Goal: Browse casually: Explore the website without a specific task or goal

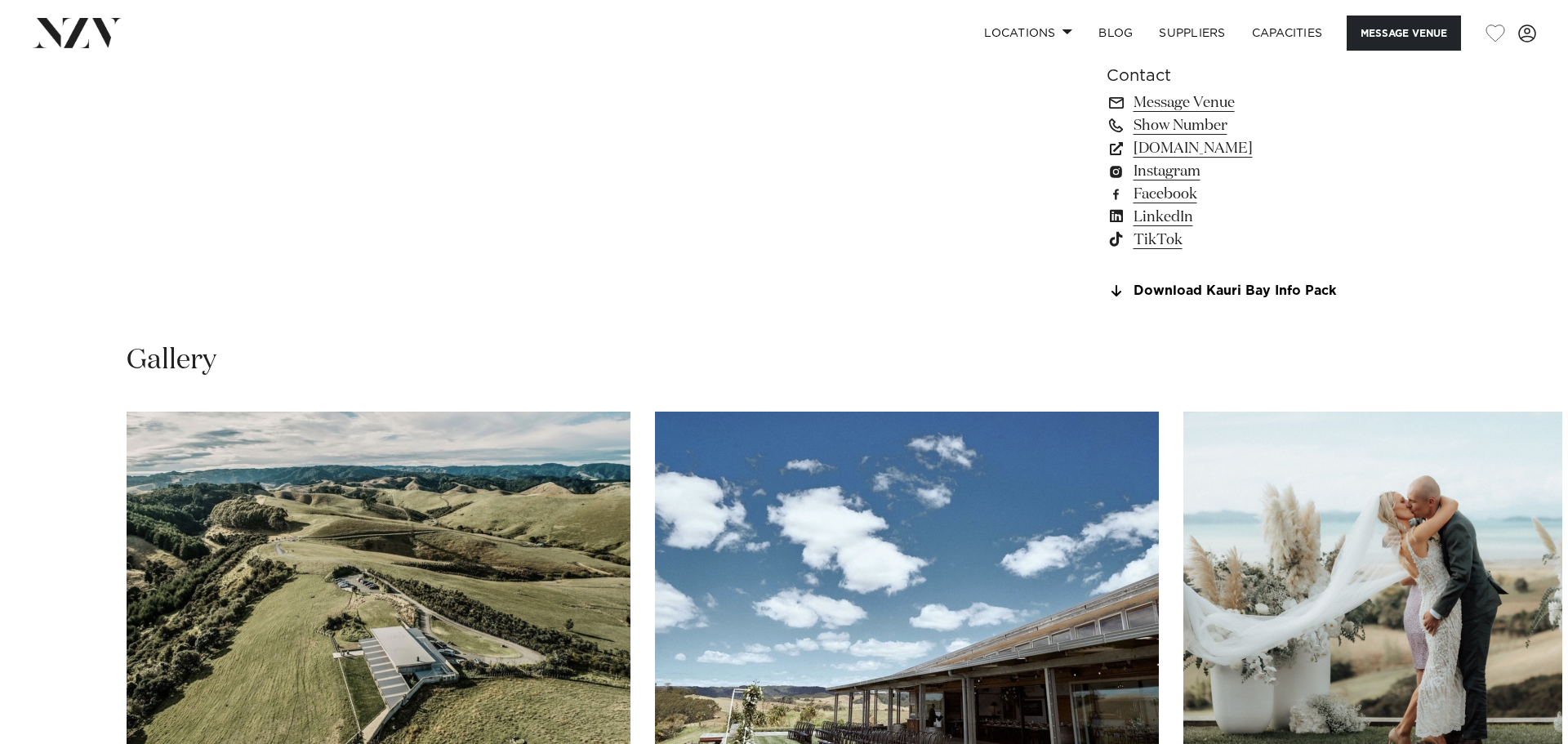
scroll to position [1633, 0]
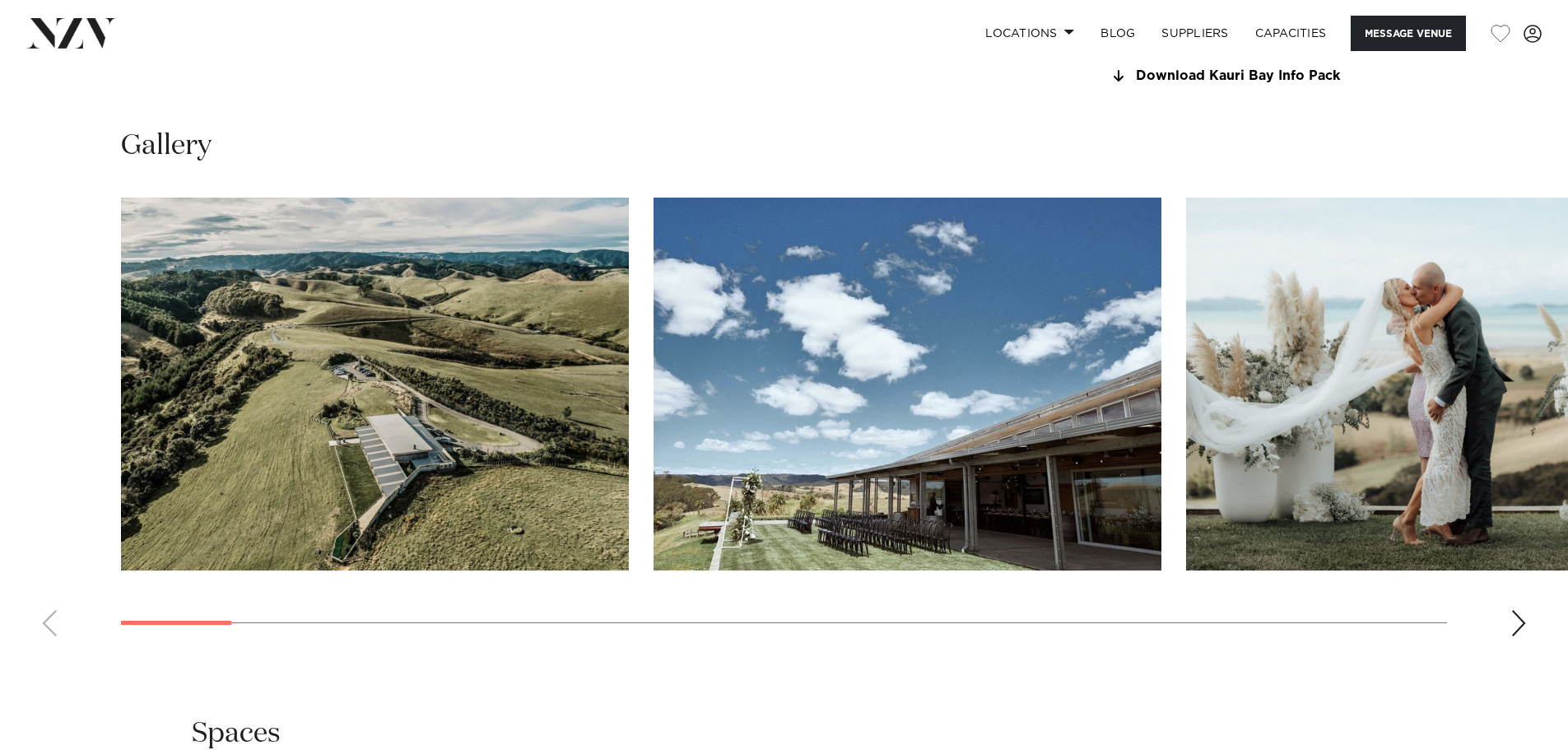
click at [1517, 621] on div "Next slide" at bounding box center [1518, 622] width 16 height 27
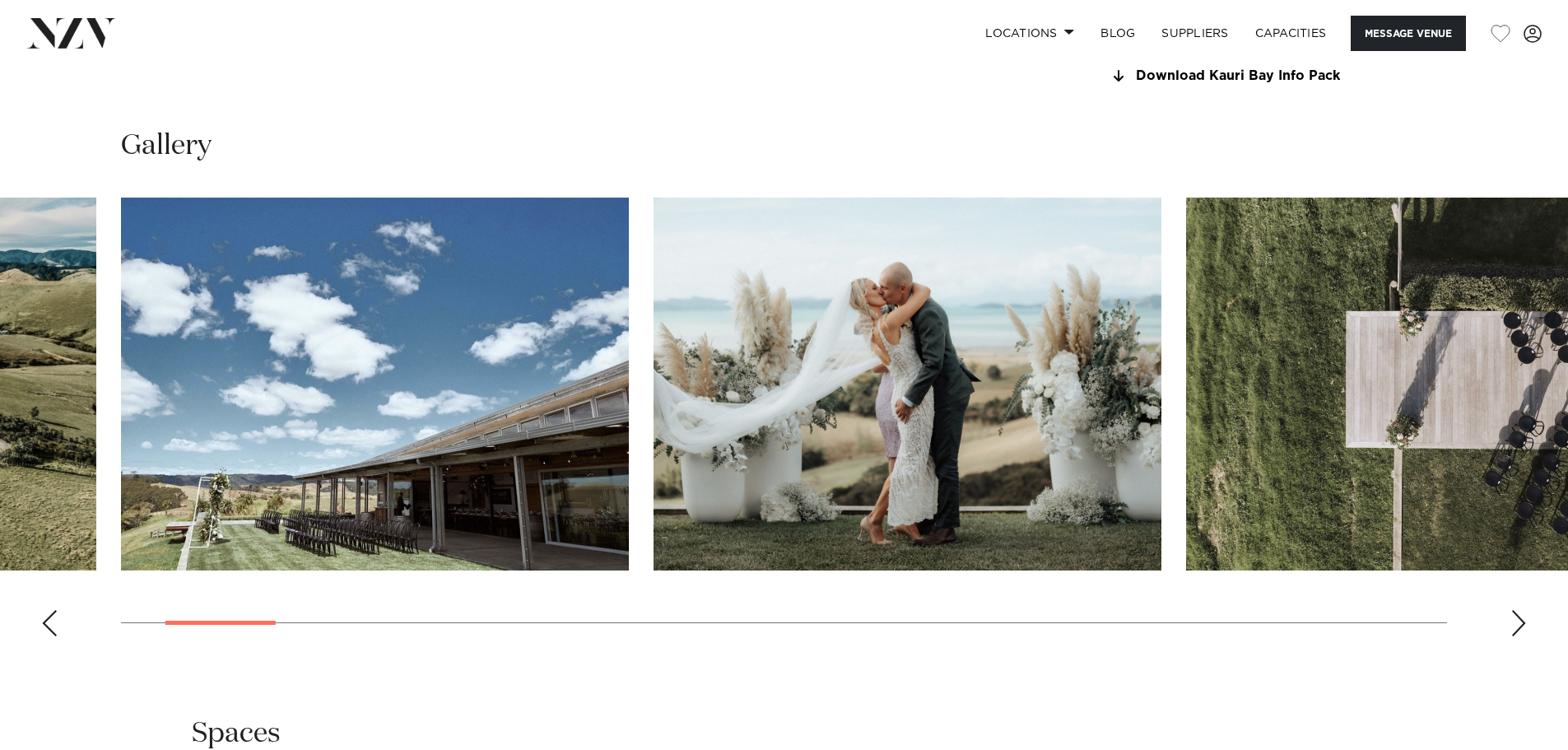
click at [1517, 621] on div "Next slide" at bounding box center [1518, 622] width 16 height 27
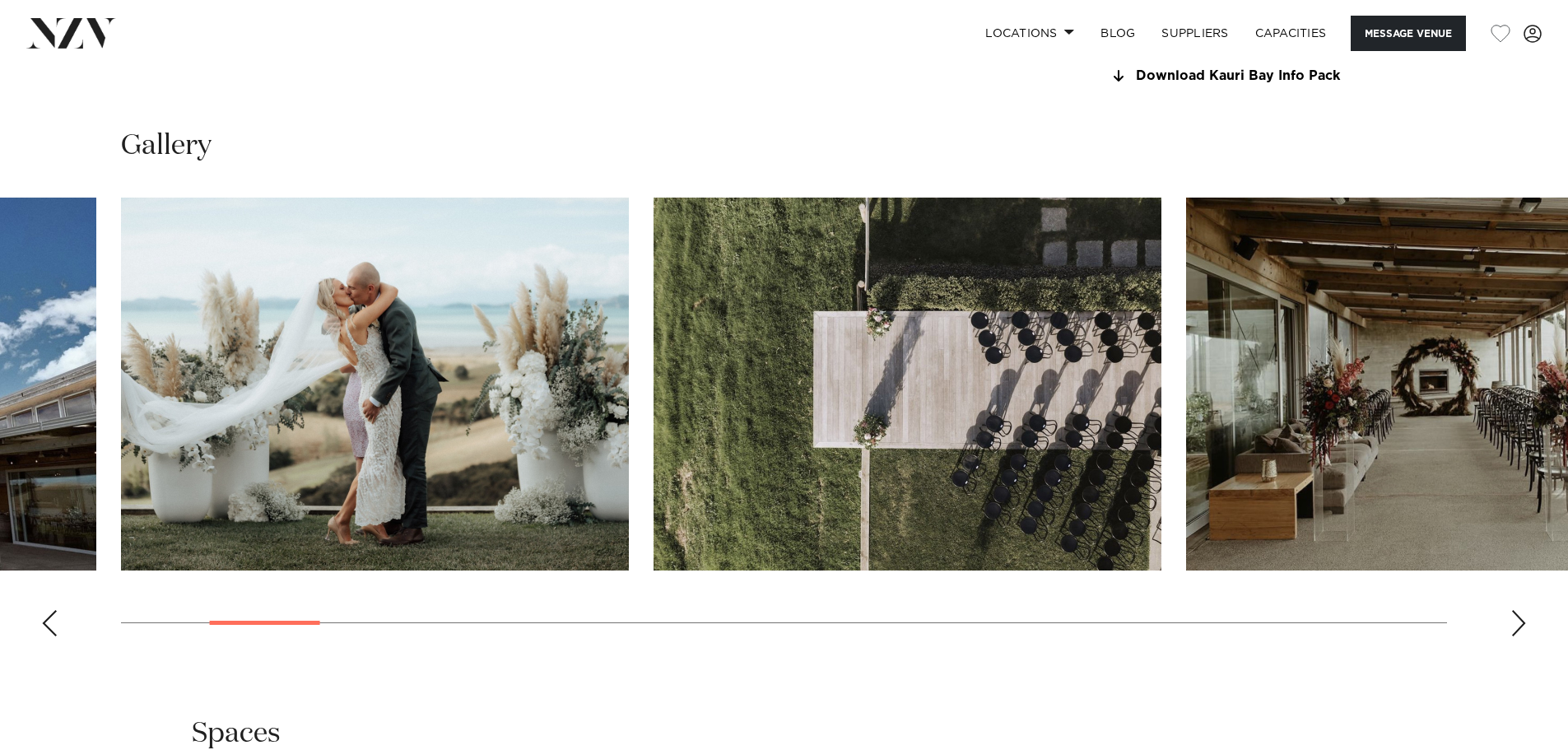
click at [1517, 621] on div "Next slide" at bounding box center [1518, 622] width 16 height 27
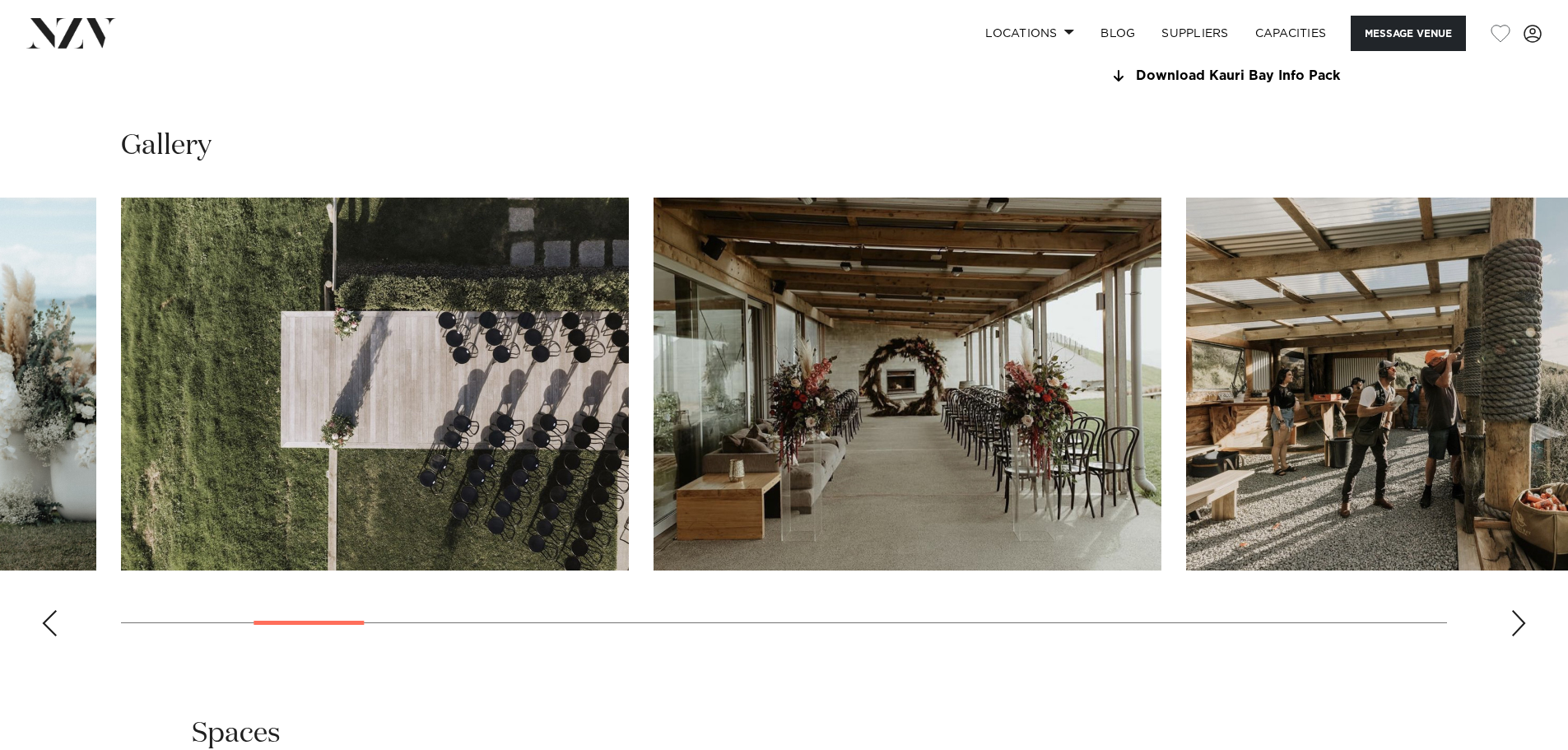
click at [1518, 621] on div "Next slide" at bounding box center [1518, 622] width 16 height 27
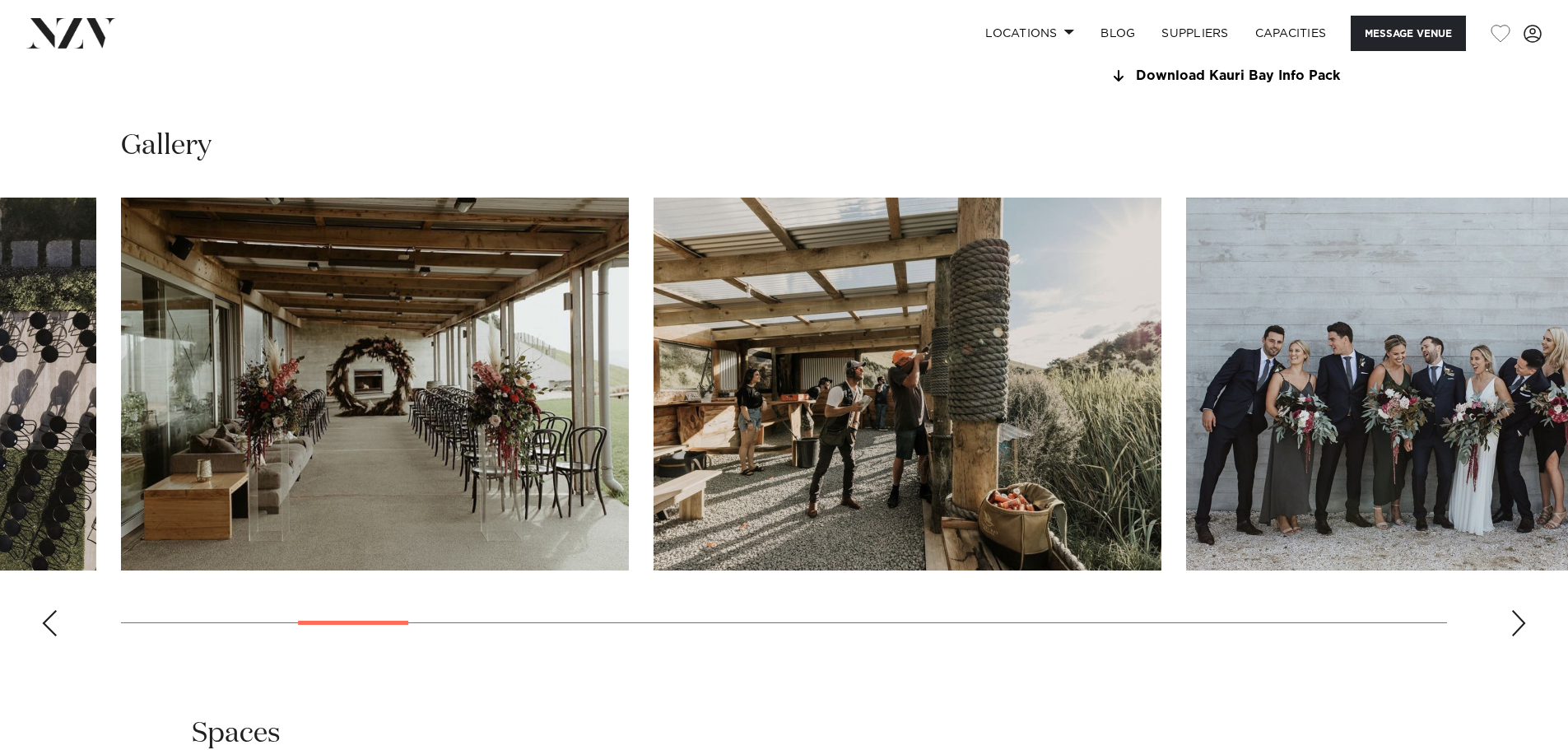
click at [1518, 621] on div "Next slide" at bounding box center [1518, 622] width 16 height 27
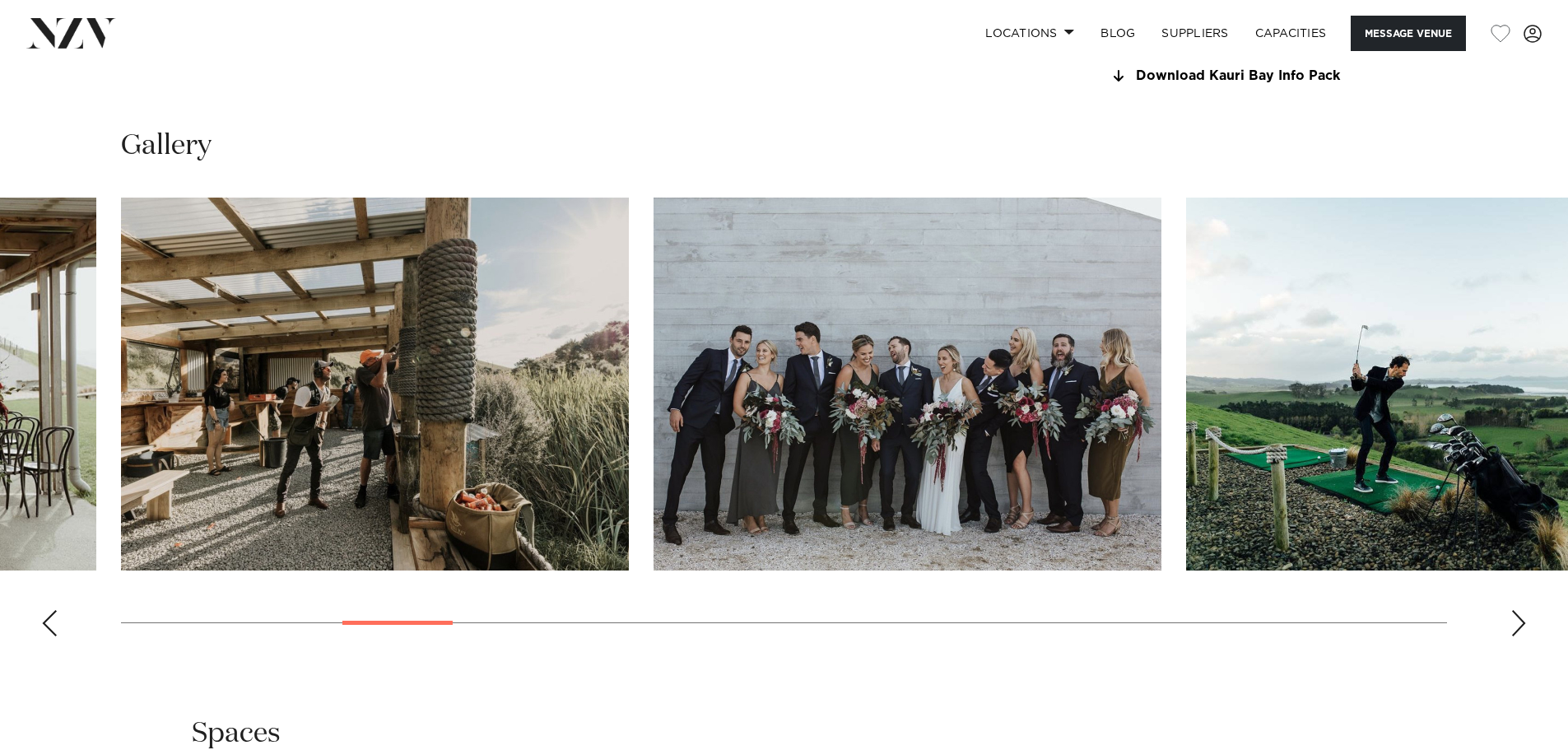
click at [1518, 621] on div "Next slide" at bounding box center [1518, 622] width 16 height 27
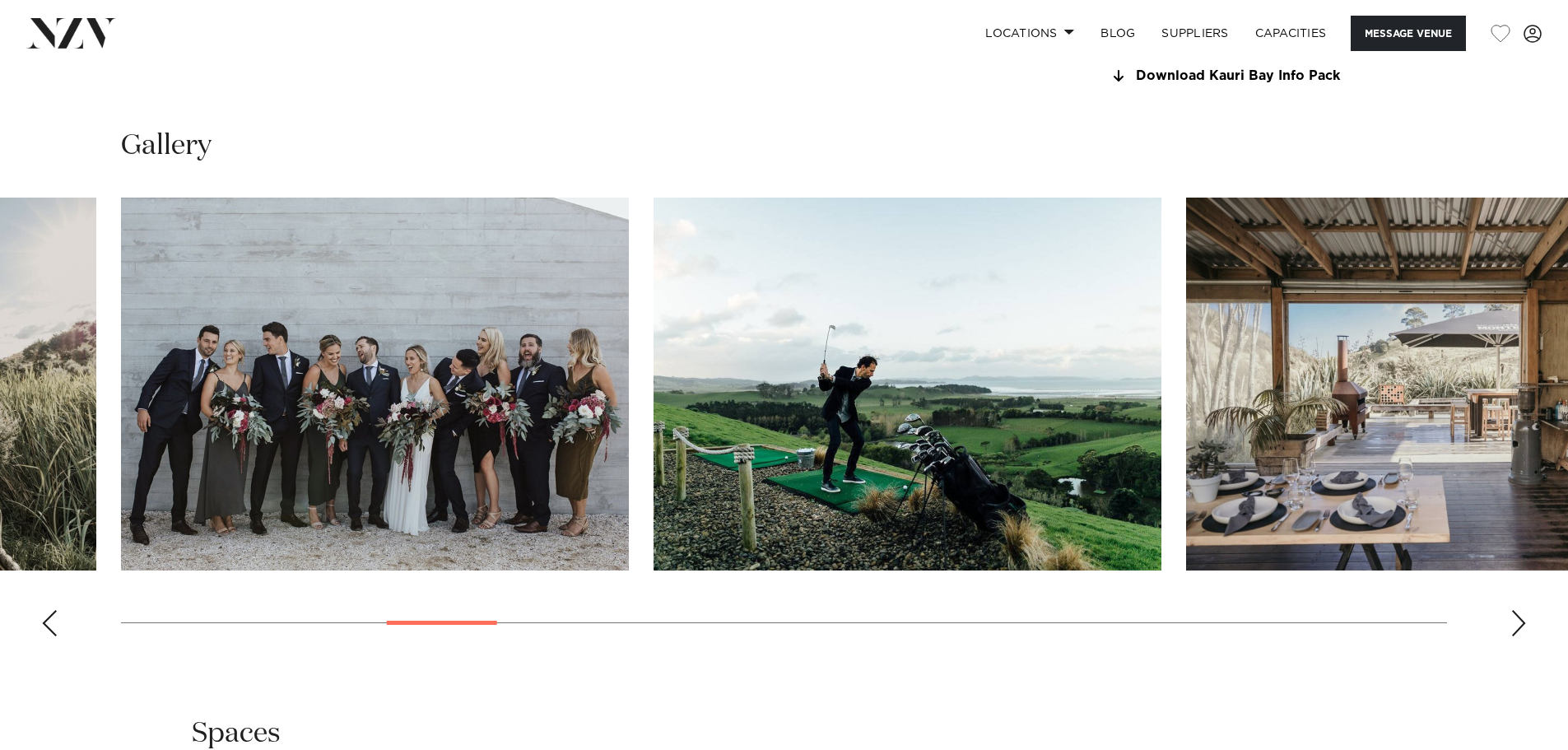
click at [1518, 621] on div "Next slide" at bounding box center [1518, 622] width 16 height 27
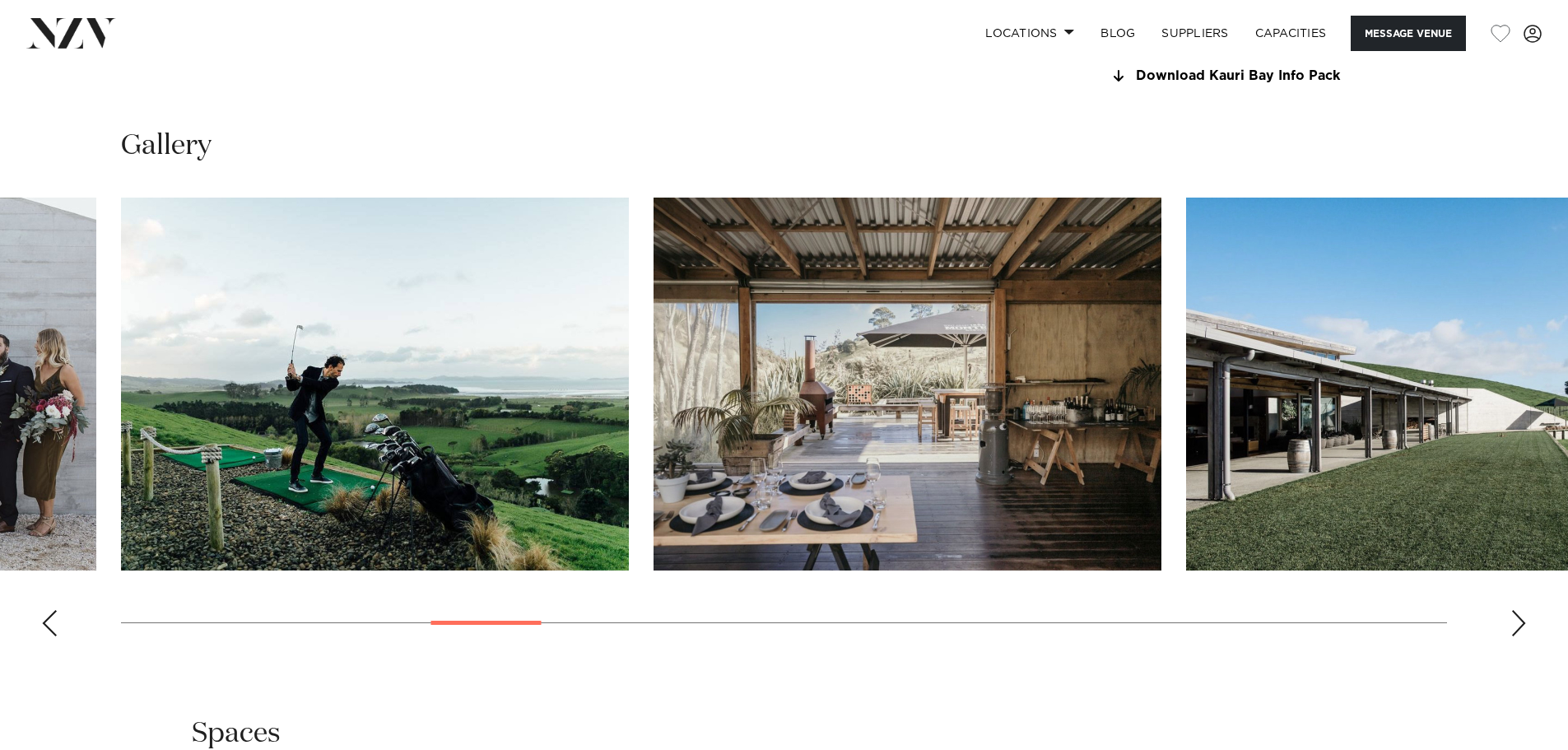
click at [1518, 621] on div "Next slide" at bounding box center [1518, 622] width 16 height 27
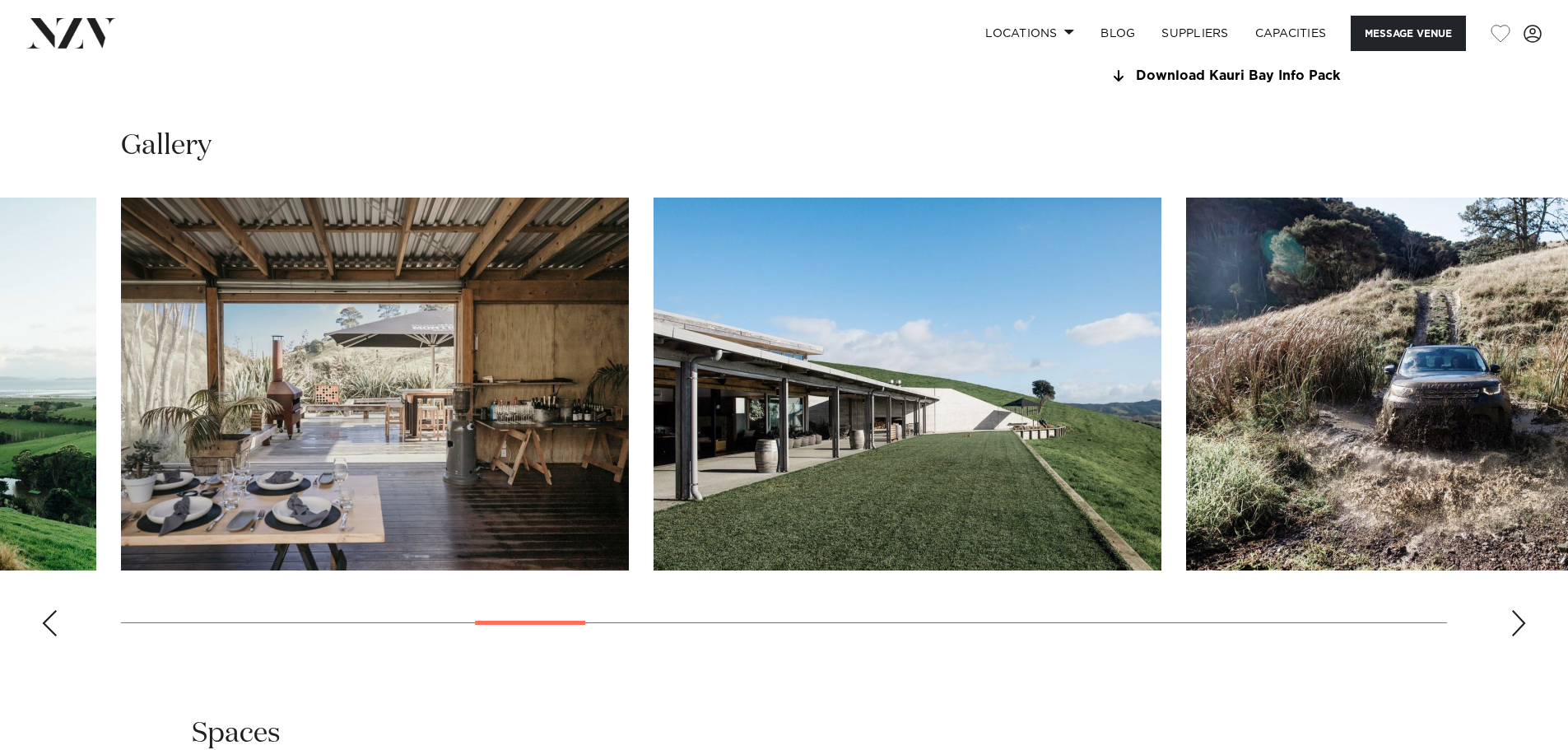
click at [1518, 621] on div "Next slide" at bounding box center [1518, 622] width 16 height 27
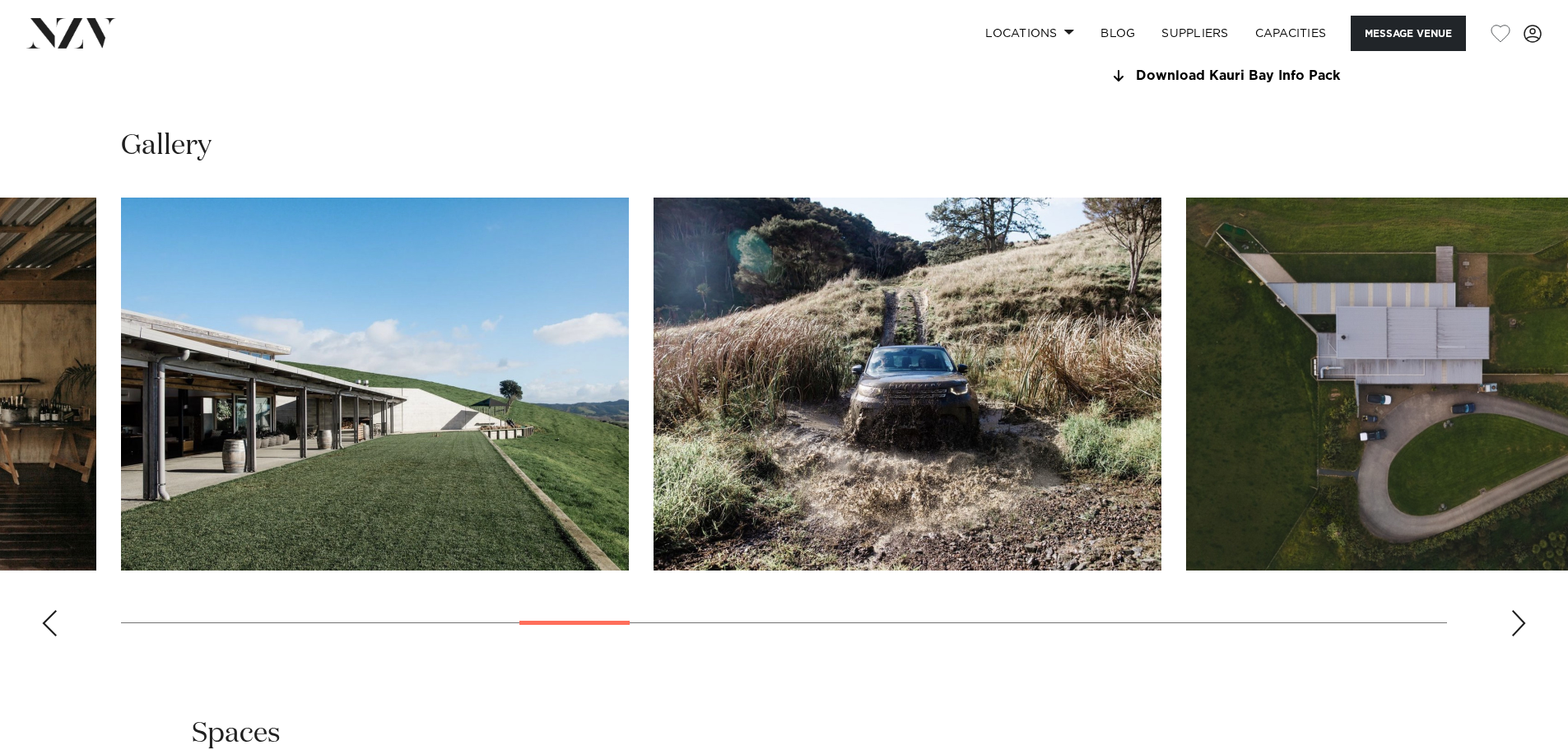
click at [1518, 621] on div "Next slide" at bounding box center [1518, 622] width 16 height 27
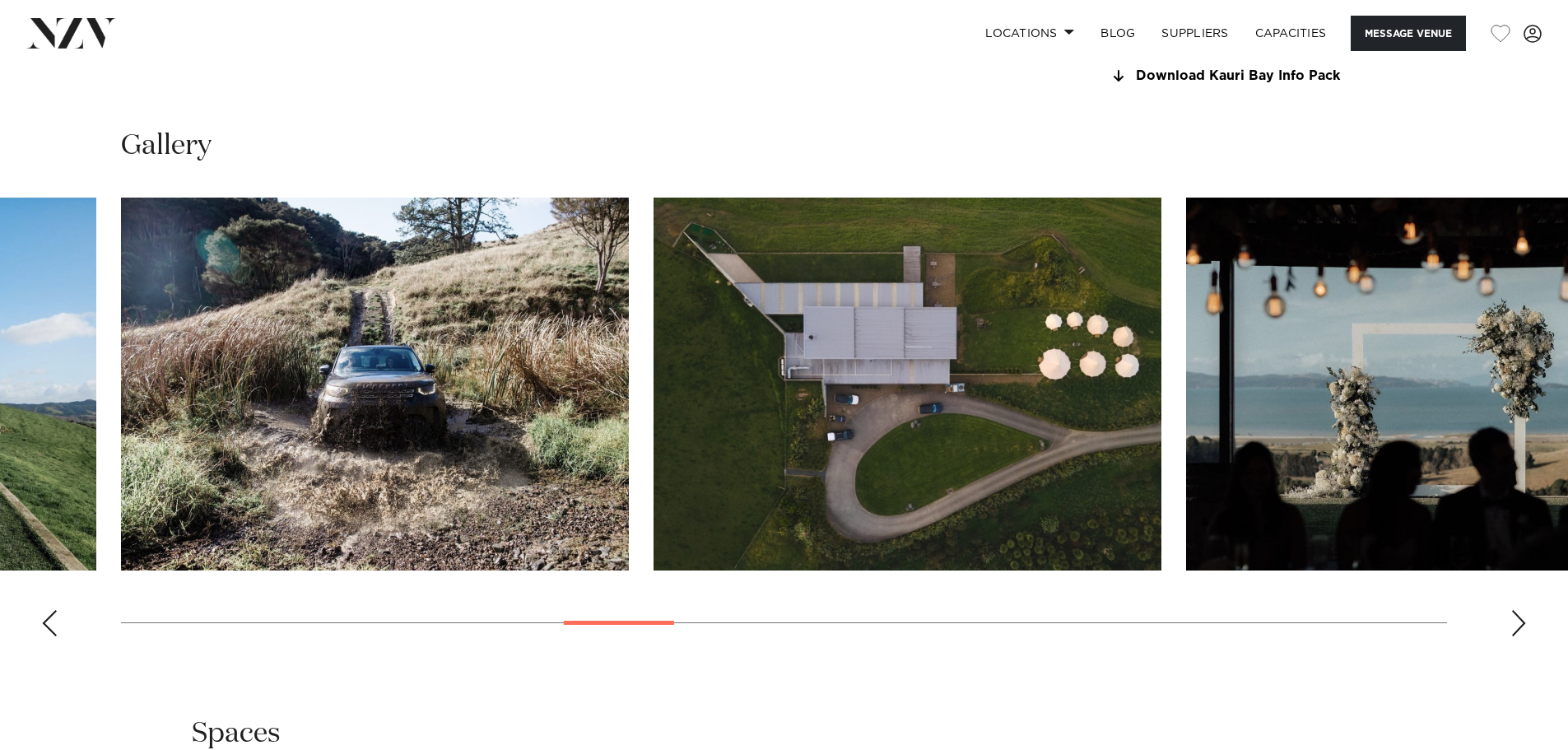
click at [1518, 621] on div "Next slide" at bounding box center [1518, 622] width 16 height 27
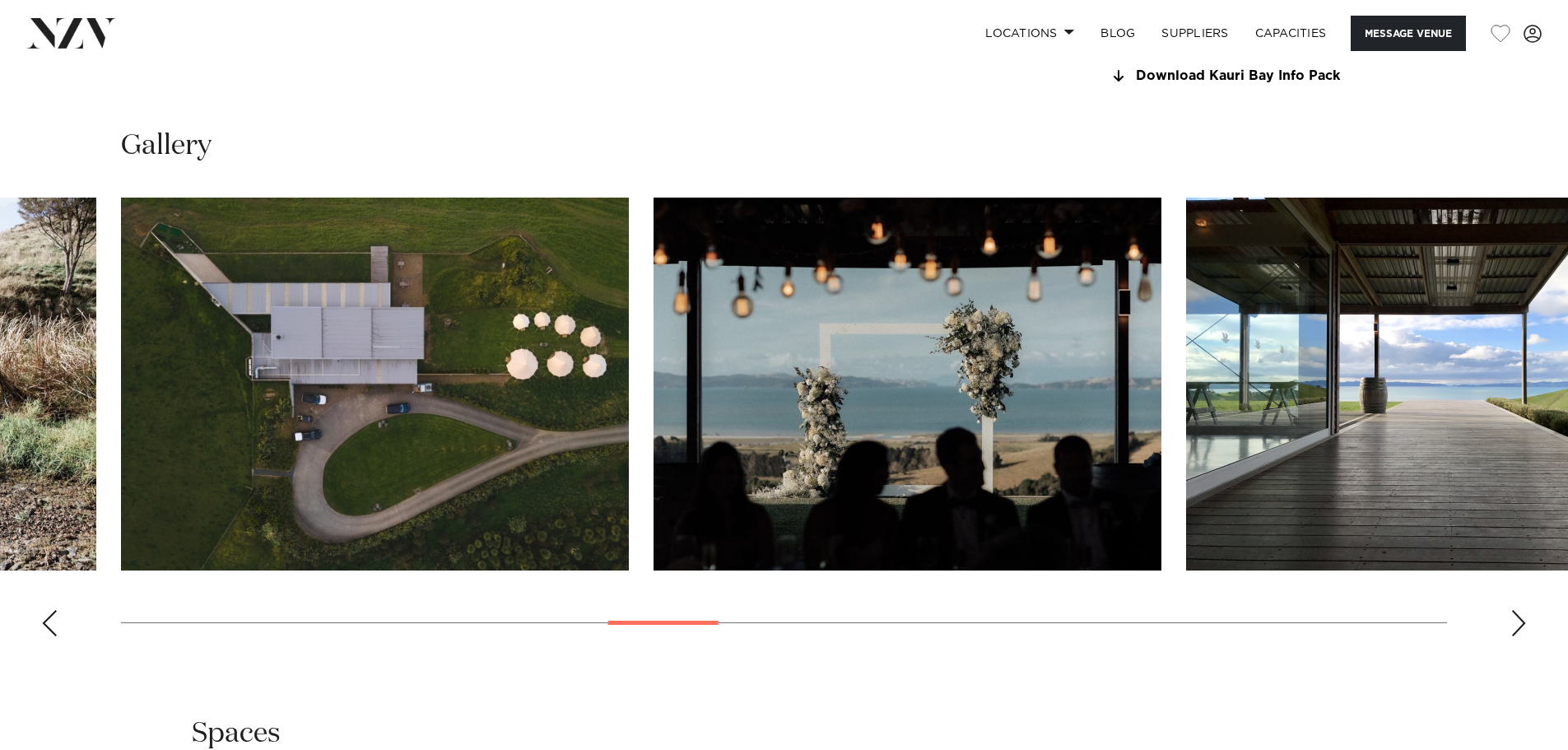
click at [1518, 621] on div "Next slide" at bounding box center [1518, 622] width 16 height 27
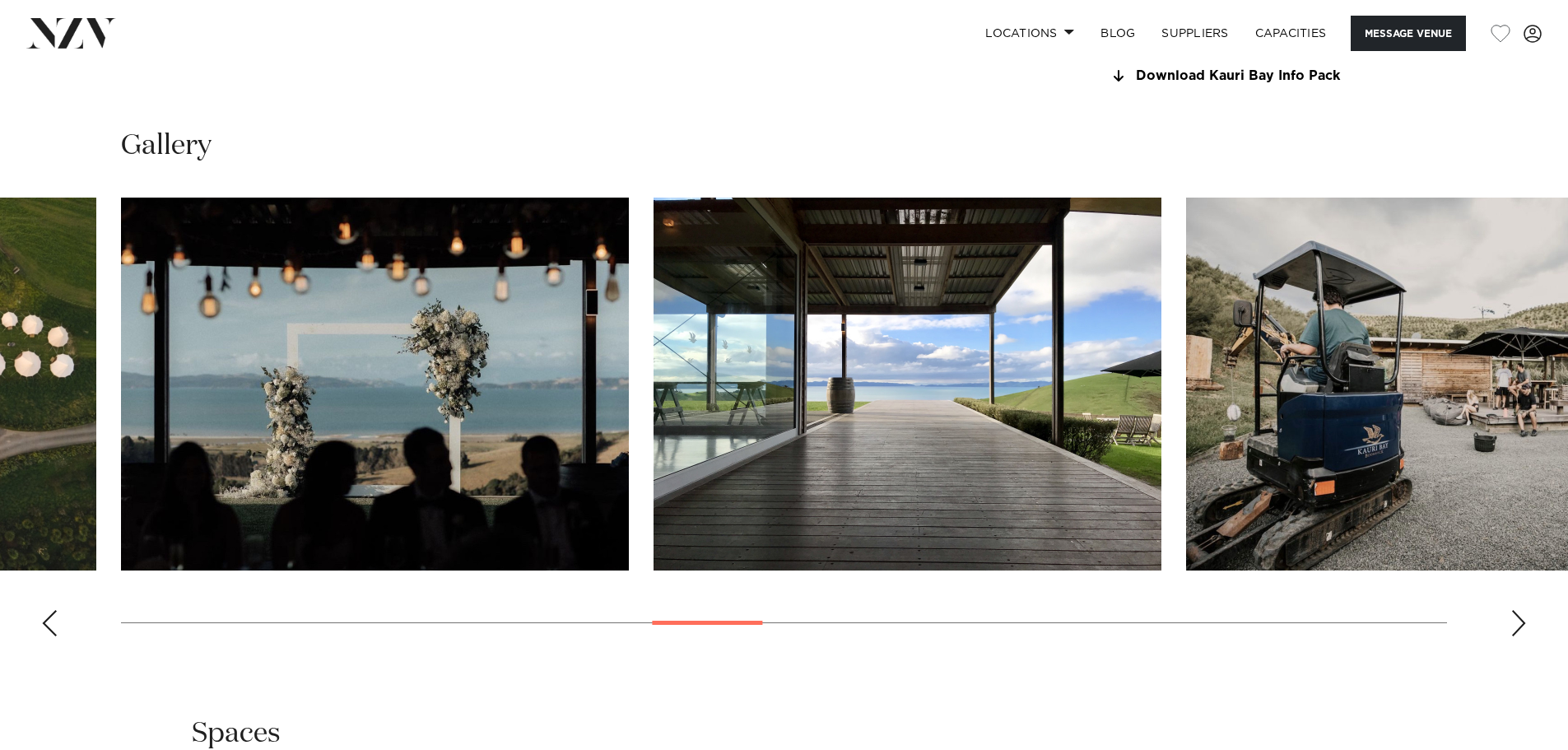
click at [1518, 621] on div "Next slide" at bounding box center [1518, 622] width 16 height 27
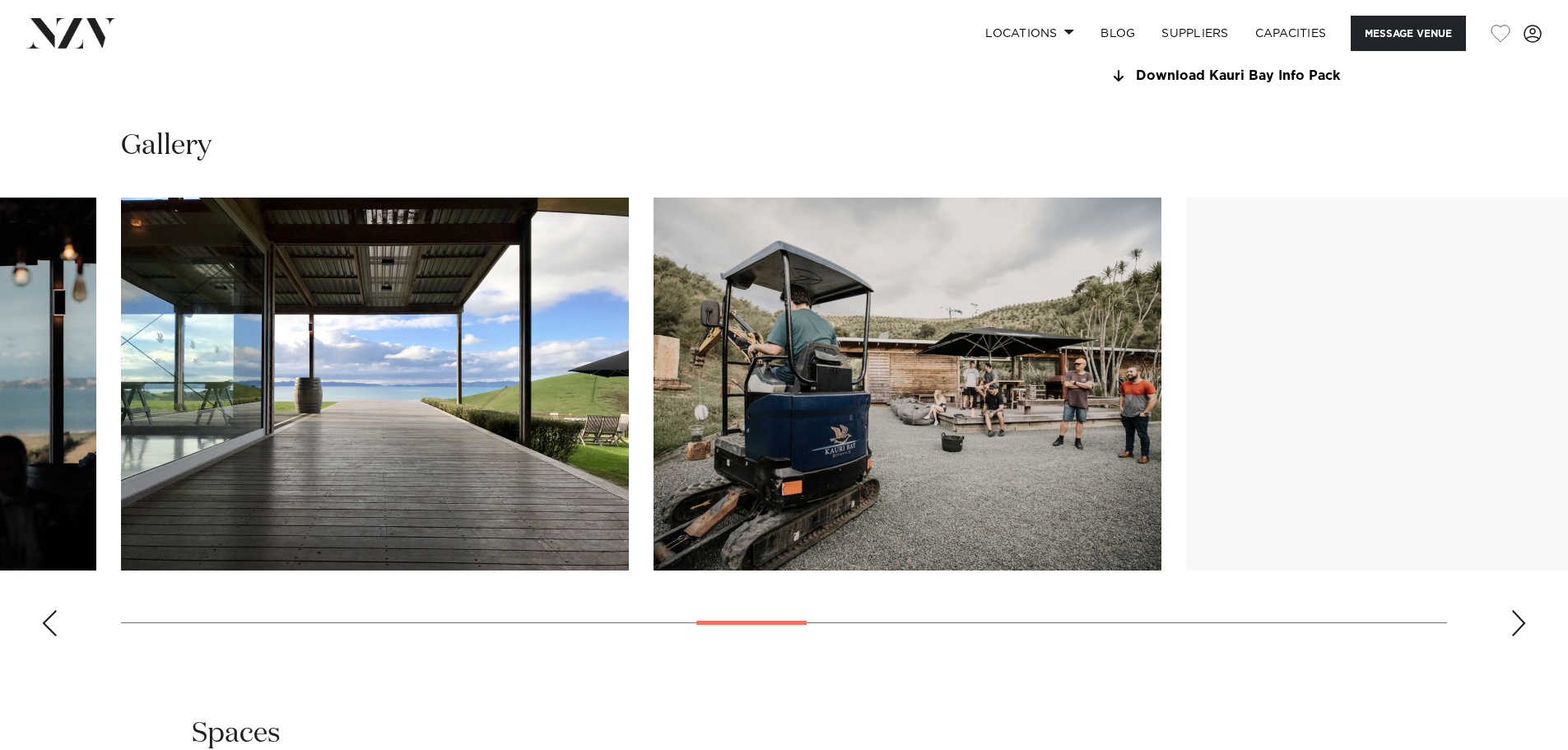
click at [1518, 621] on div "Next slide" at bounding box center [1518, 622] width 16 height 27
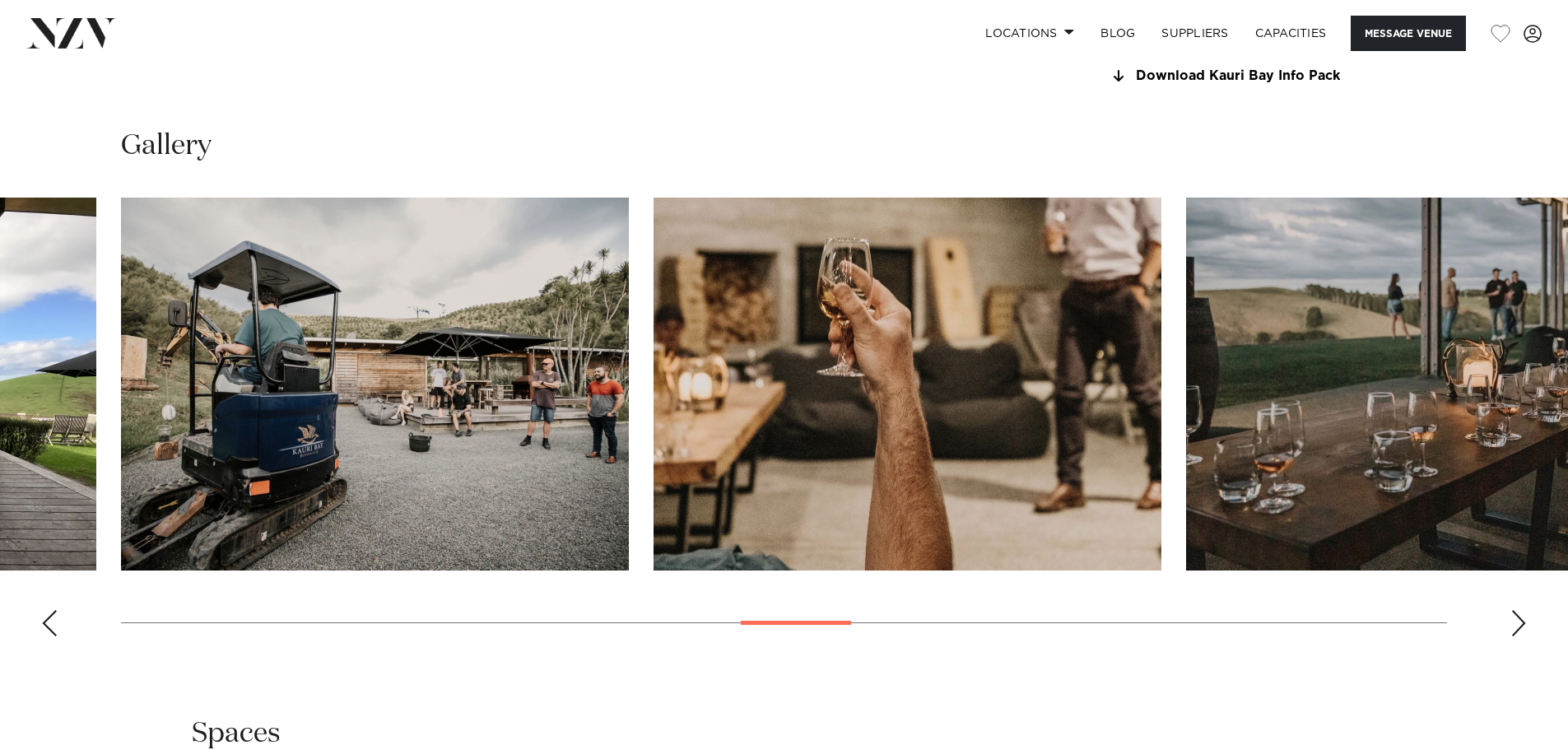
click at [1518, 621] on div "Next slide" at bounding box center [1518, 622] width 16 height 27
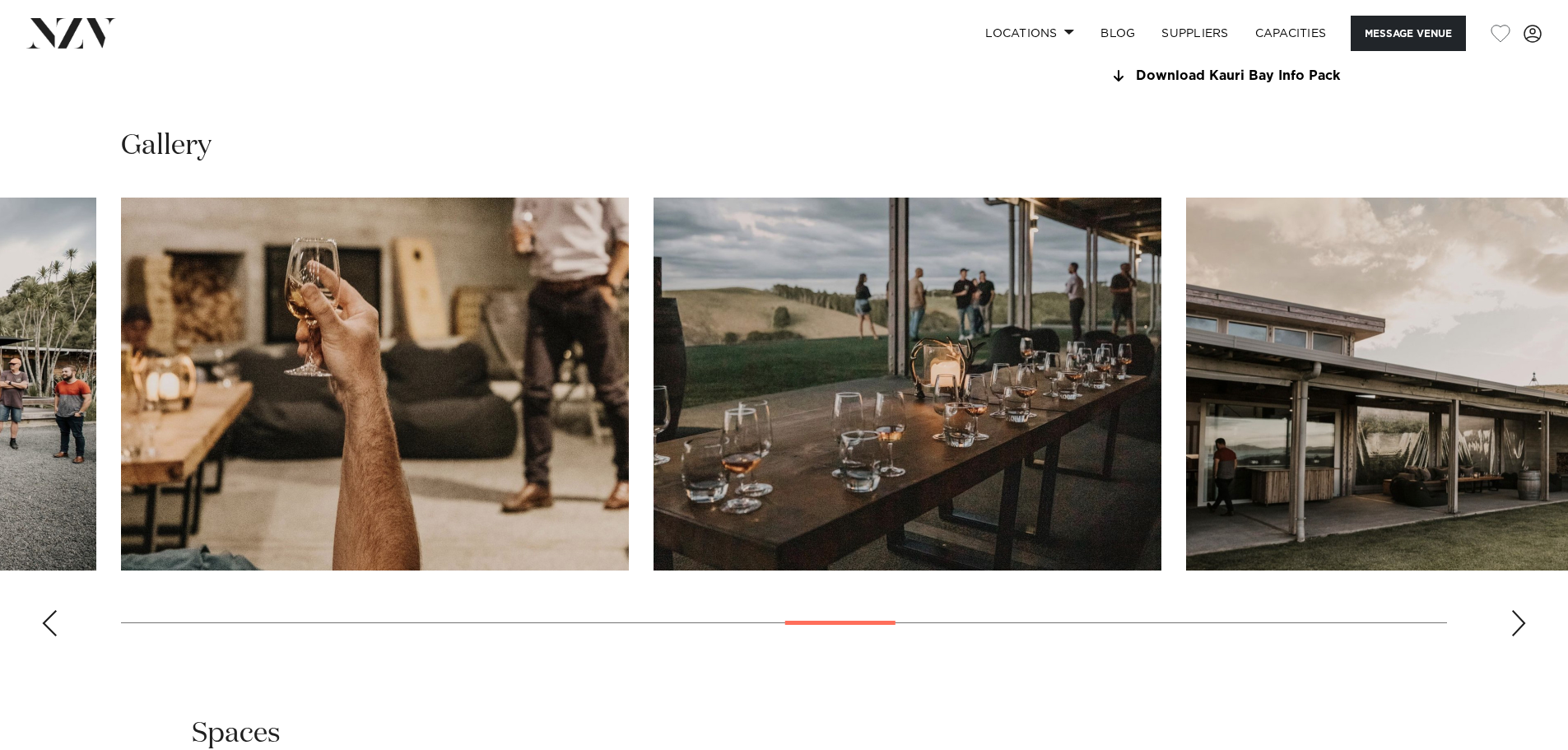
click at [1518, 621] on div "Next slide" at bounding box center [1518, 622] width 16 height 27
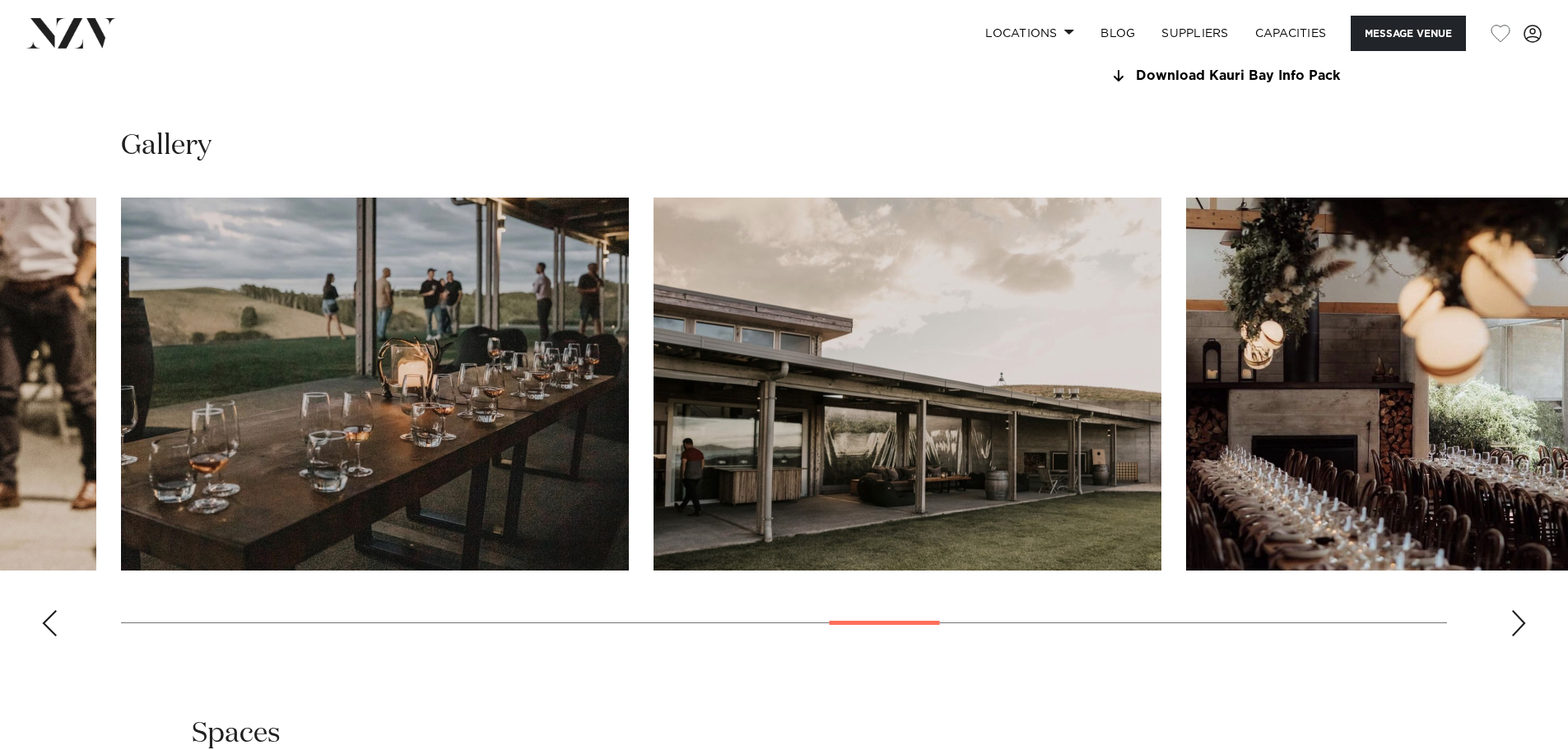
click at [1519, 621] on div "Next slide" at bounding box center [1518, 622] width 16 height 27
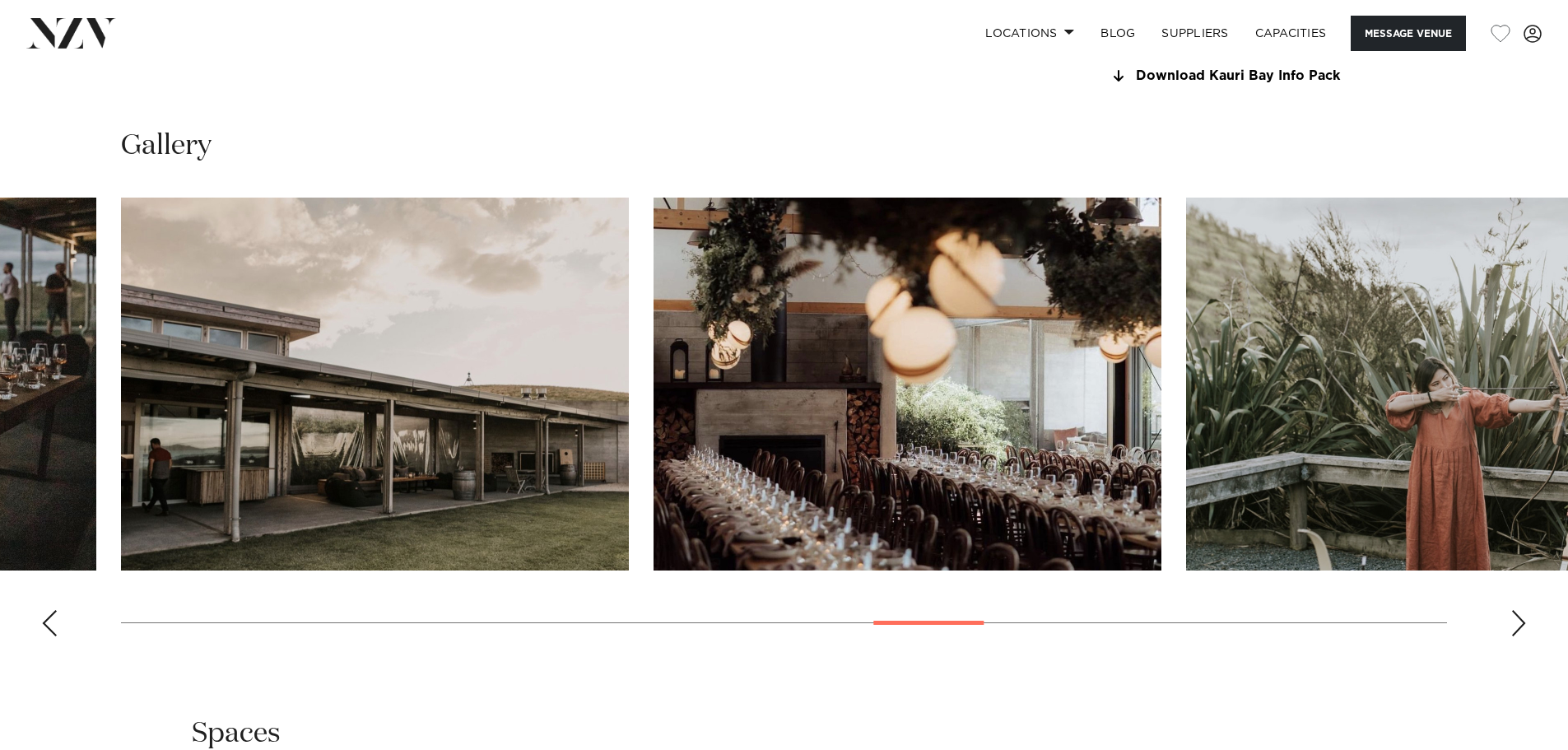
click at [1519, 621] on div "Next slide" at bounding box center [1518, 622] width 16 height 27
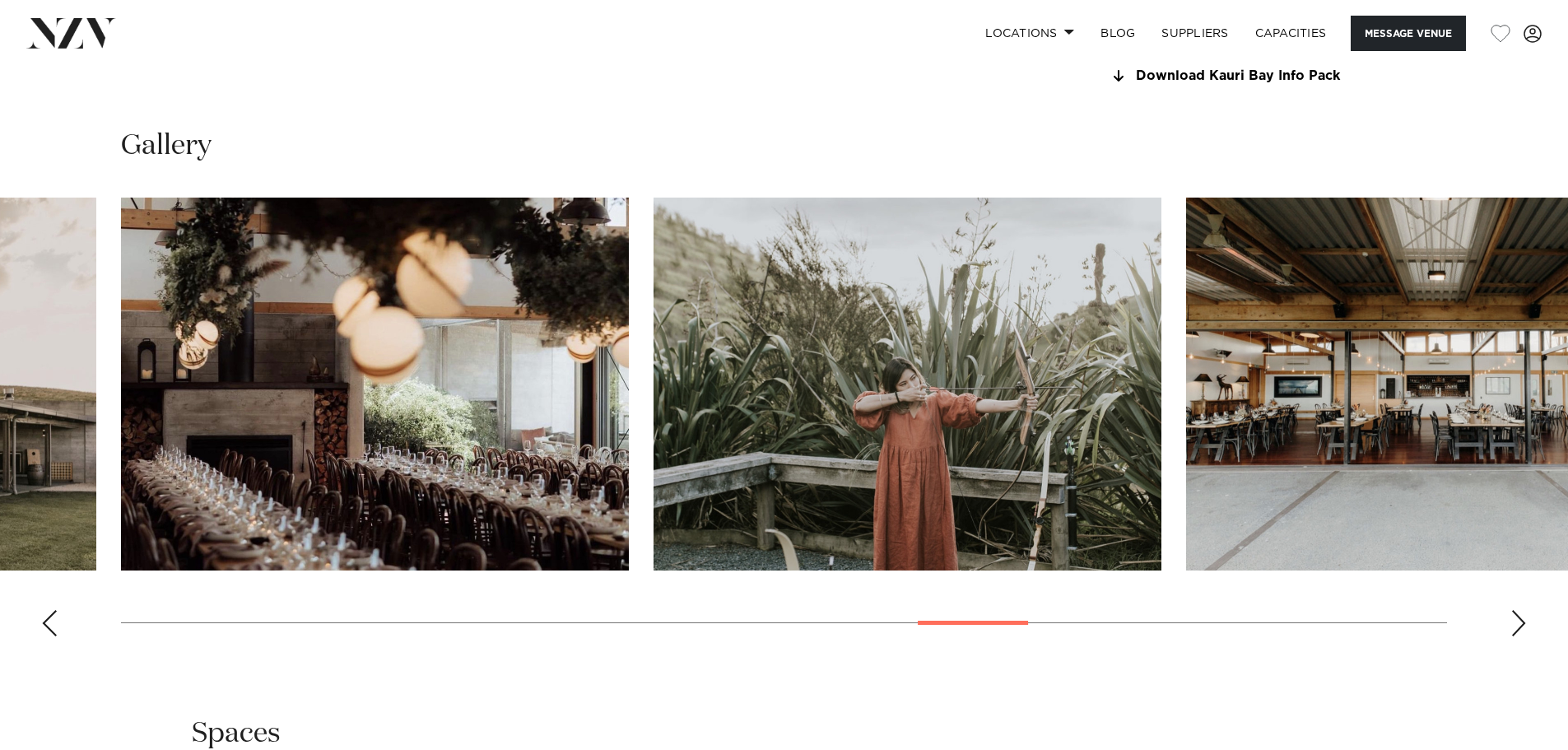
click at [1519, 621] on div "Next slide" at bounding box center [1518, 622] width 16 height 27
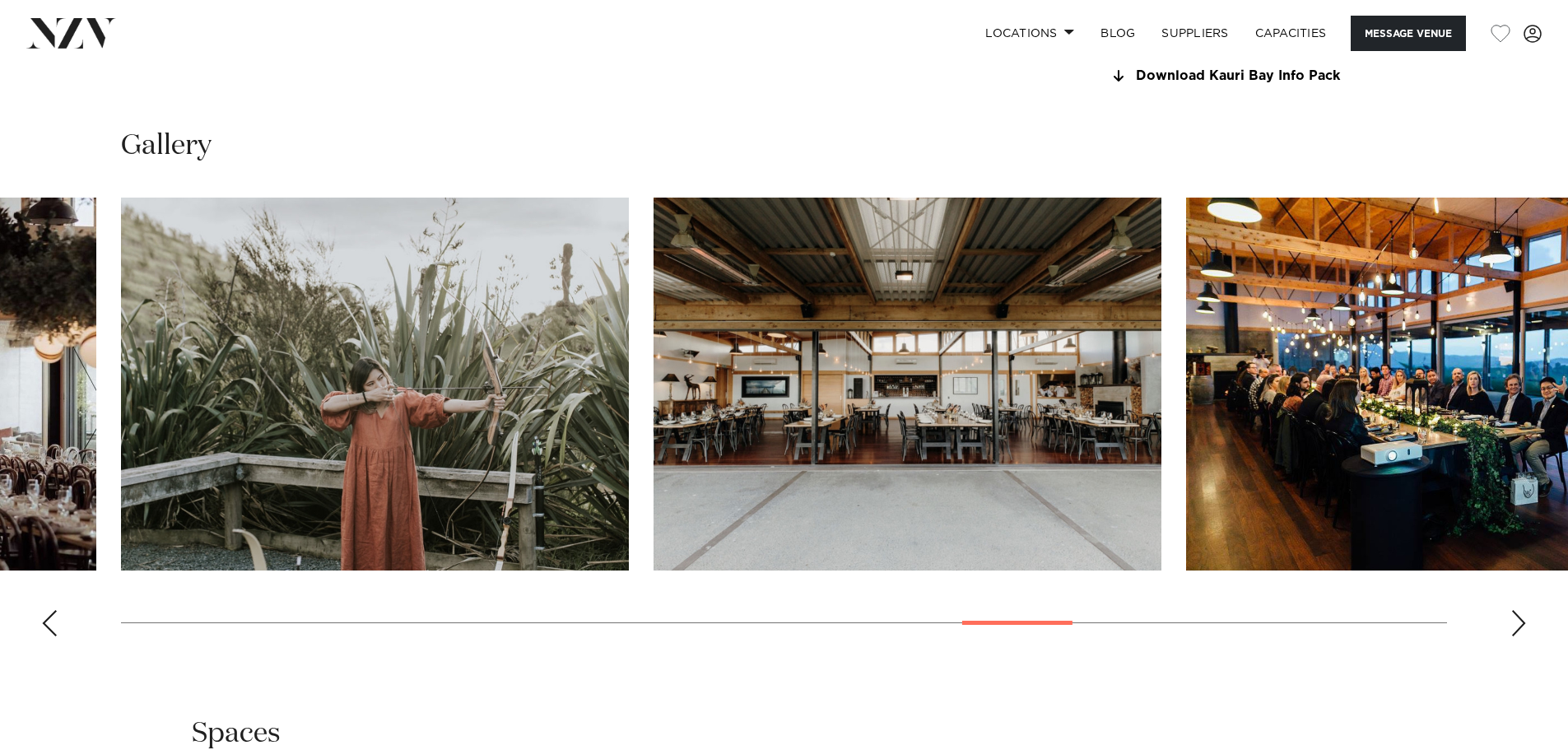
click at [1519, 621] on div "Next slide" at bounding box center [1518, 622] width 16 height 27
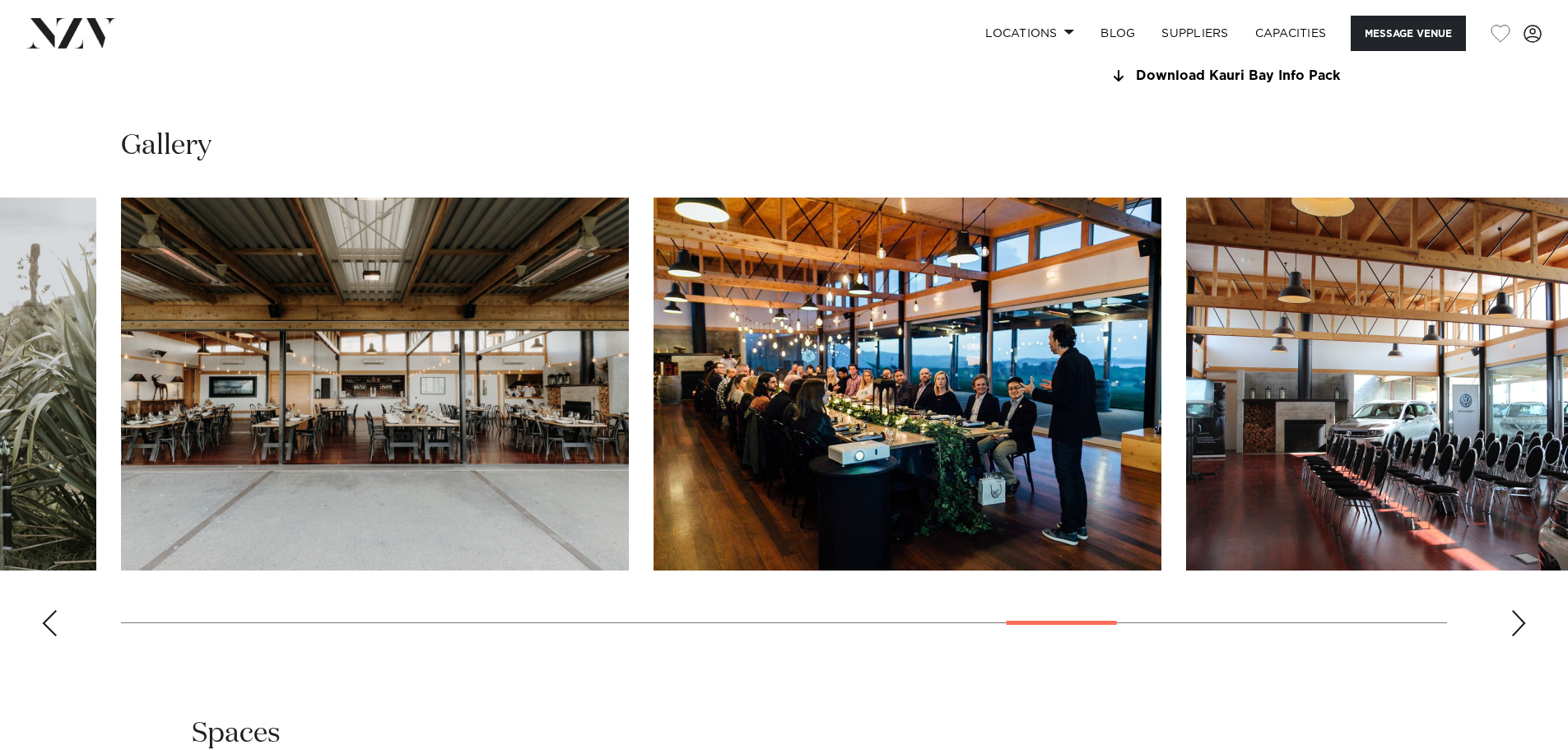
click at [1519, 621] on div "Next slide" at bounding box center [1518, 622] width 16 height 27
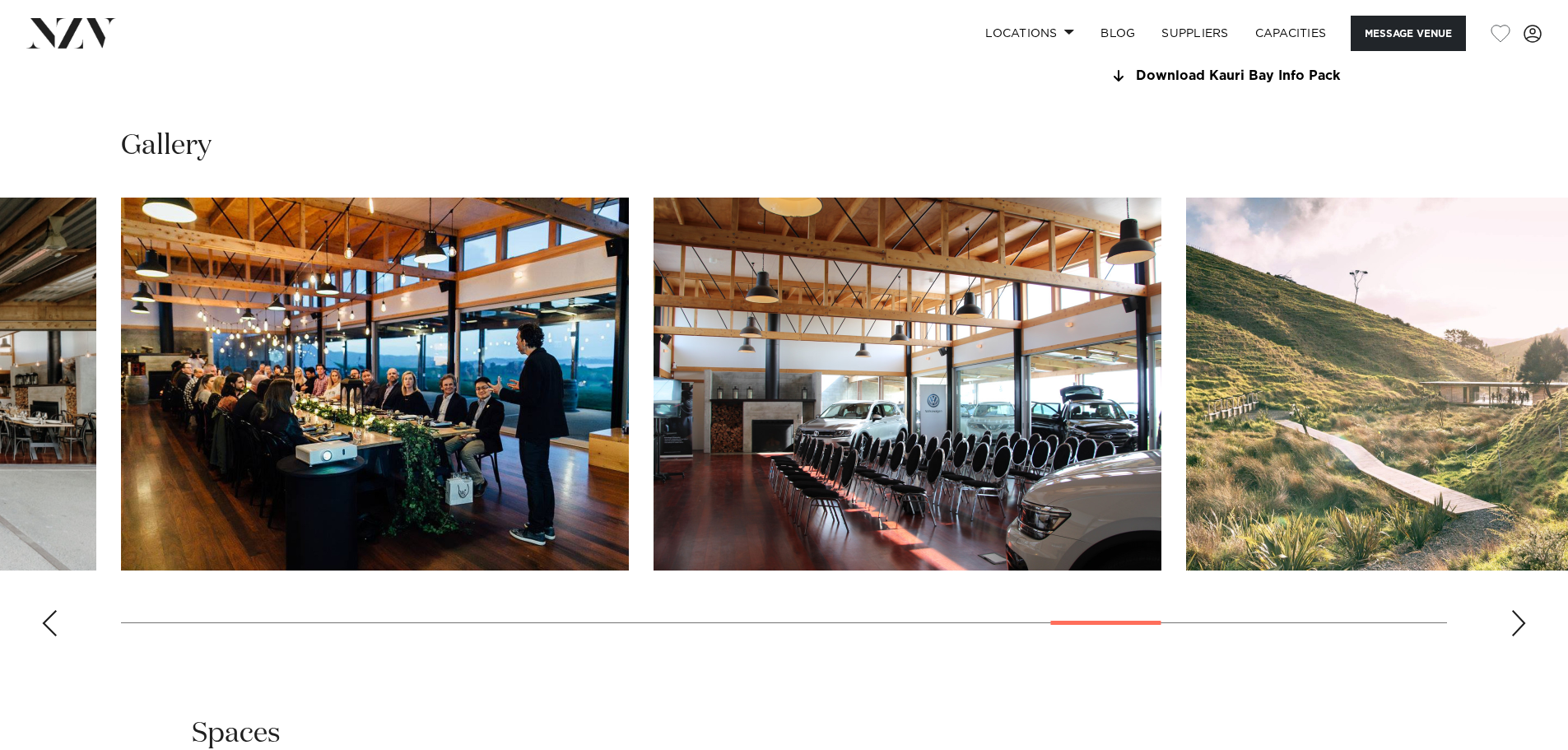
click at [1519, 621] on div "Next slide" at bounding box center [1518, 622] width 16 height 27
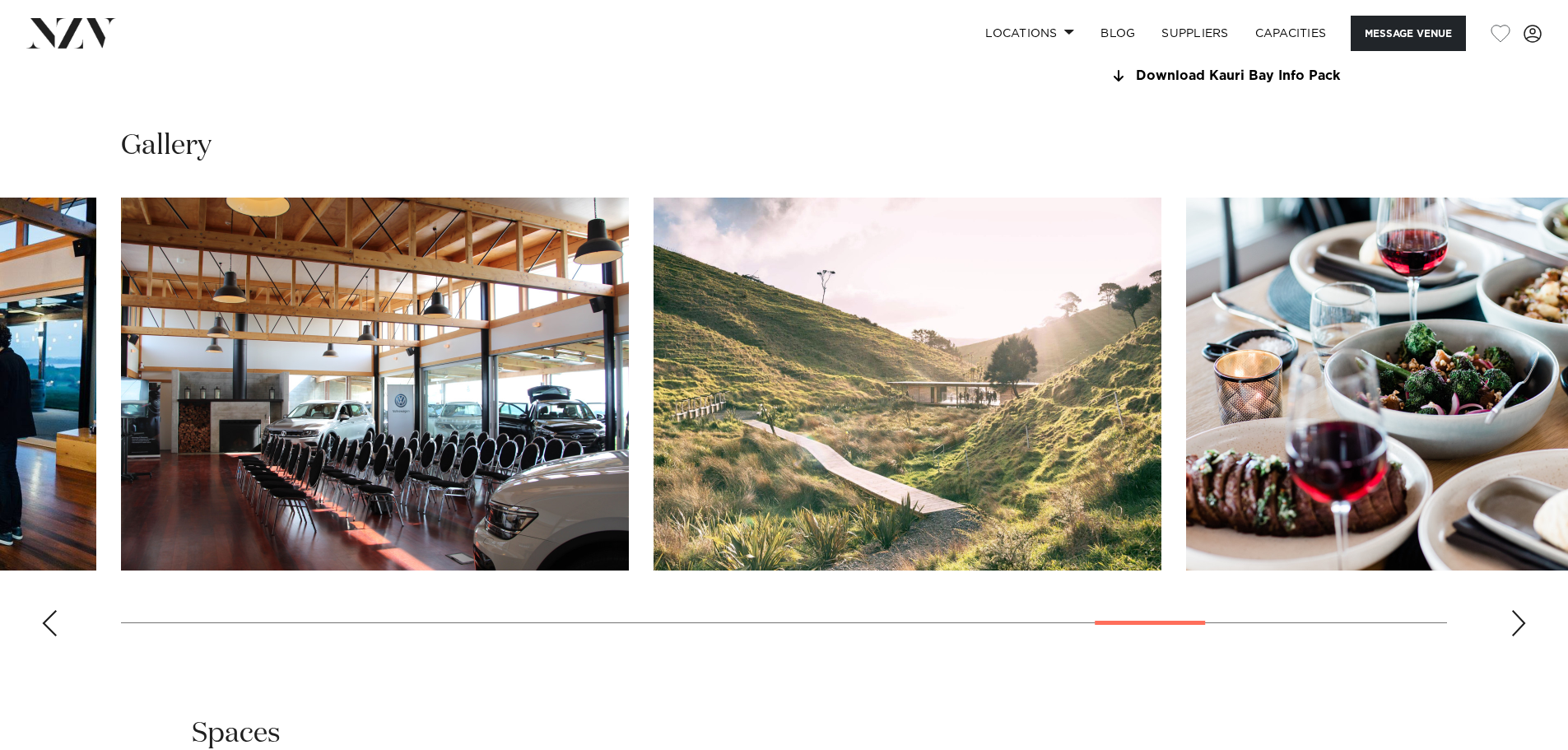
click at [1519, 621] on div "Next slide" at bounding box center [1518, 622] width 16 height 27
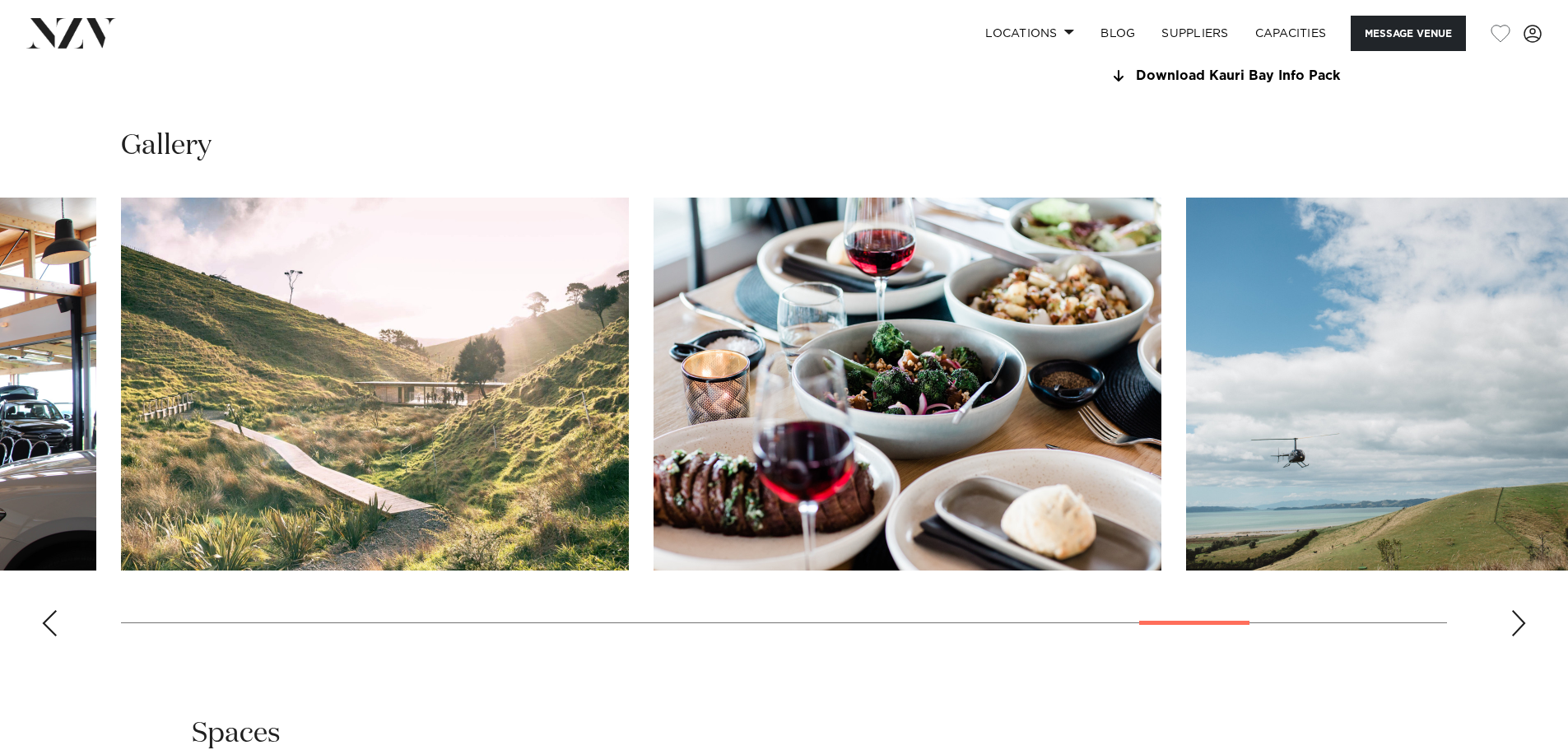
click at [1519, 621] on div "Next slide" at bounding box center [1518, 622] width 16 height 27
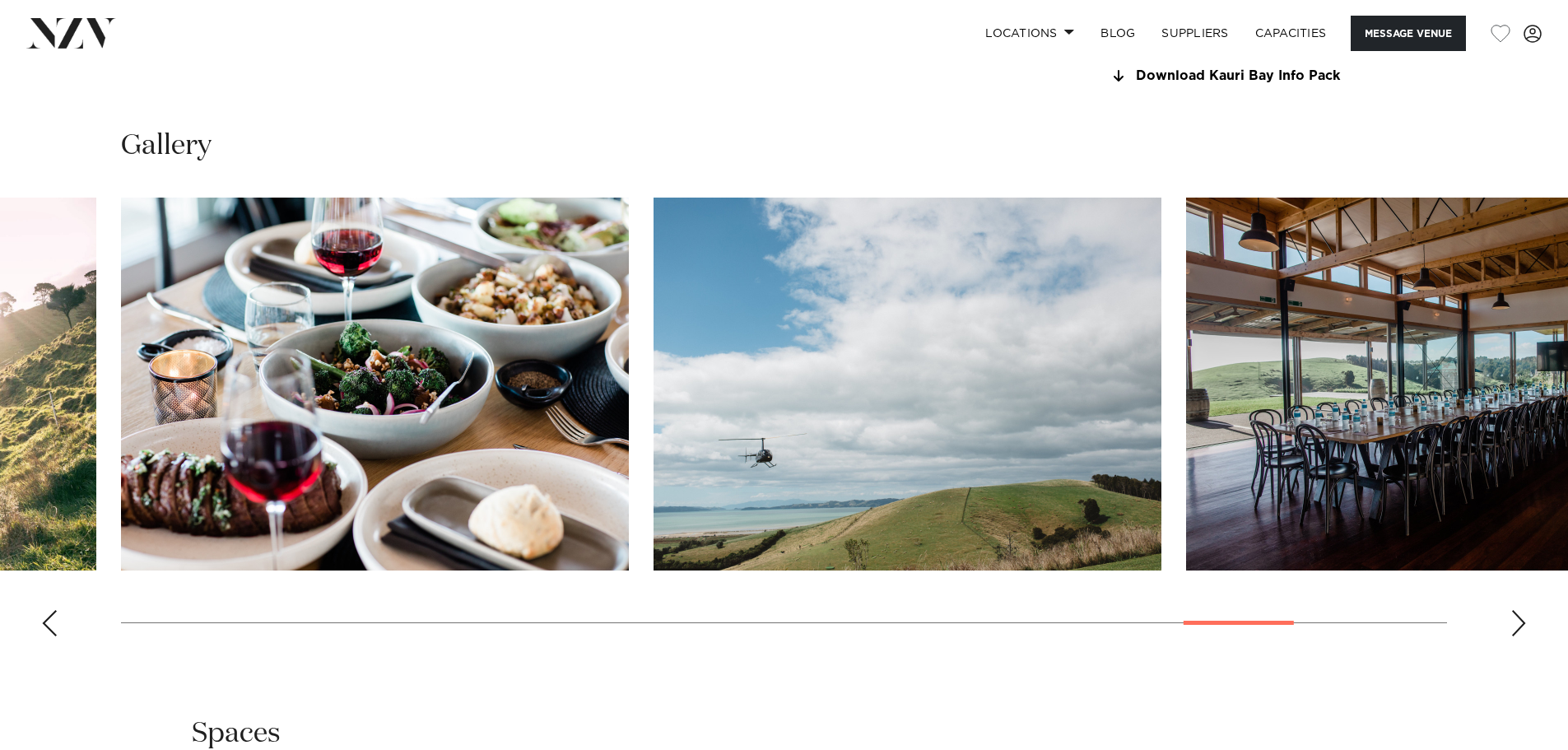
click at [1519, 621] on div "Next slide" at bounding box center [1518, 622] width 16 height 27
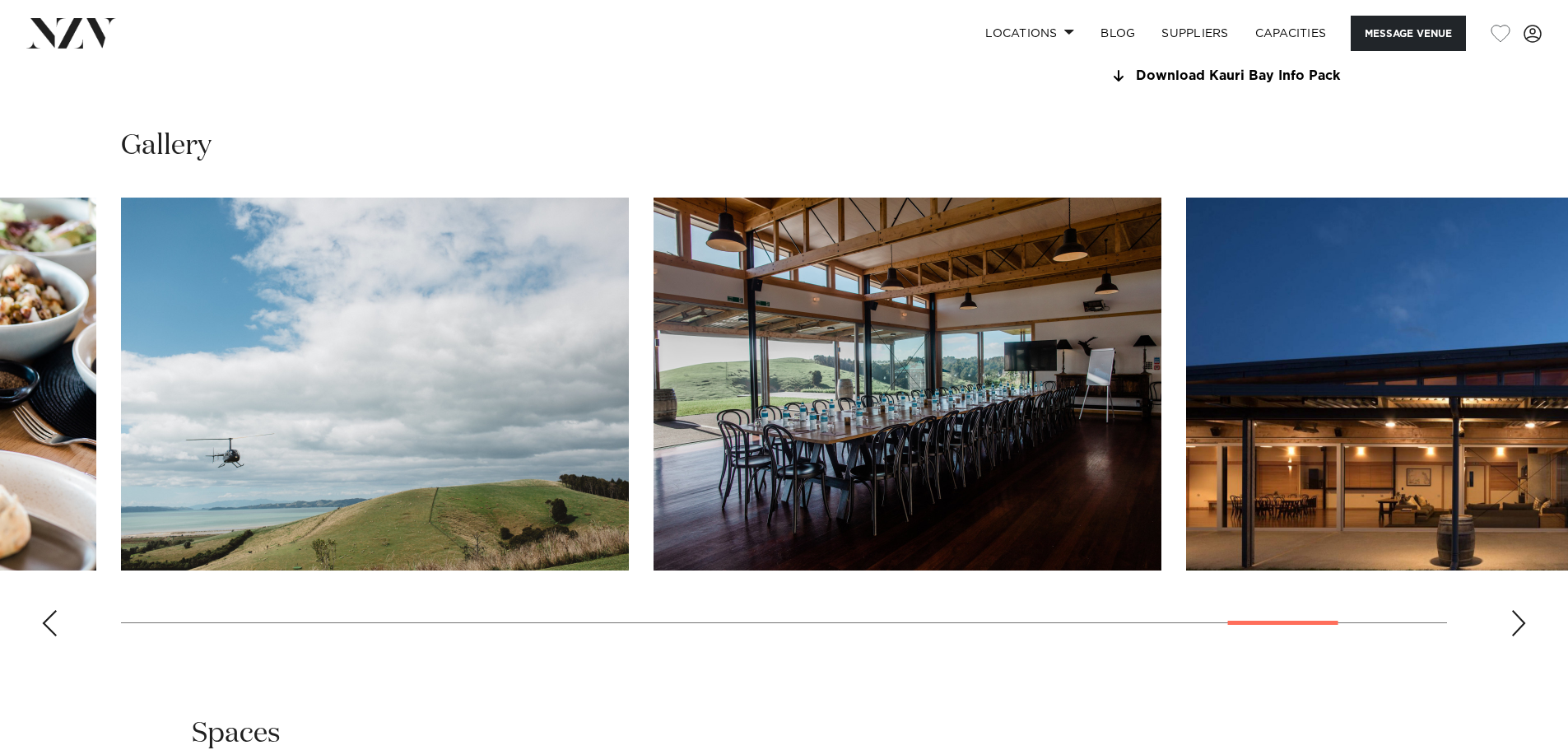
click at [922, 326] on img "27 / 30" at bounding box center [907, 383] width 508 height 373
